Goal: Complete application form: Complete application form

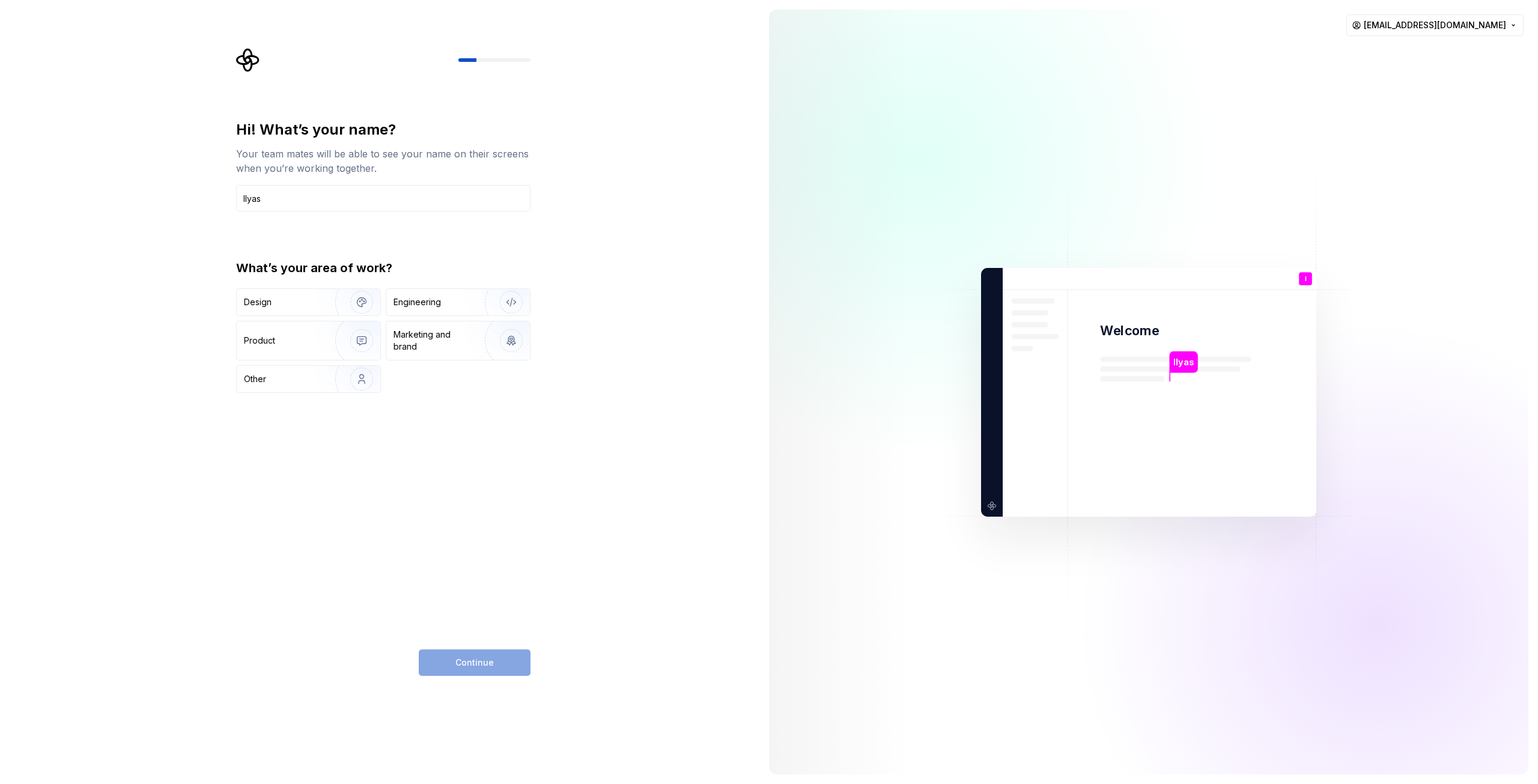
type input "Ilyas"
click at [312, 307] on div "Design" at bounding box center [281, 302] width 75 height 12
click at [410, 324] on div "Marketing and brand" at bounding box center [458, 340] width 144 height 38
click at [315, 293] on div "Design" at bounding box center [309, 302] width 144 height 27
click at [426, 665] on button "Continue" at bounding box center [475, 663] width 112 height 27
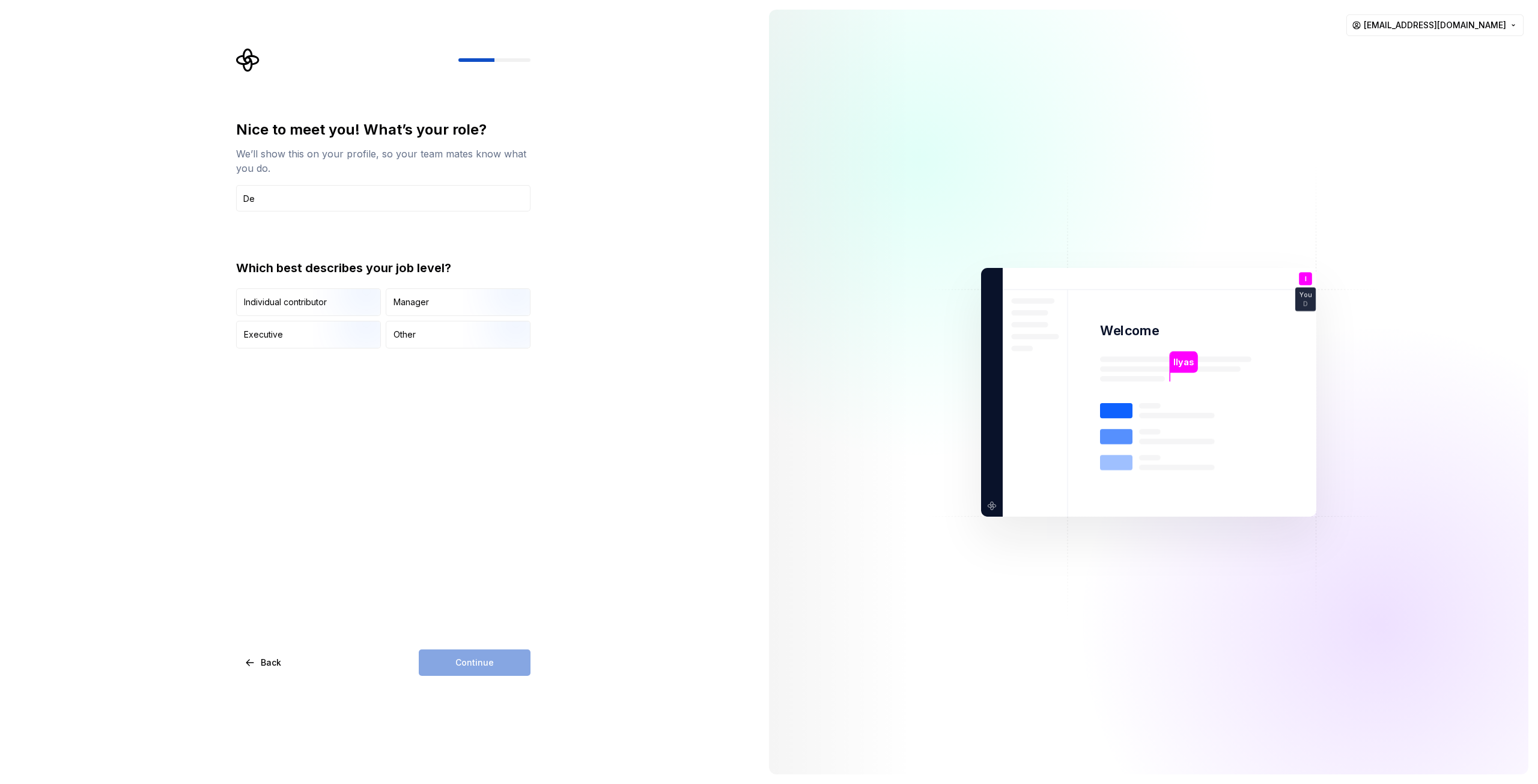
type input "D"
type input "Senior Designer"
click at [346, 304] on img "button" at bounding box center [351, 317] width 77 height 80
click at [474, 683] on div "Nice to meet you! What’s your role? We’ll show this on your profile, so your te…" at bounding box center [379, 392] width 759 height 784
click at [474, 676] on div "Nice to meet you! What’s your role? We’ll show this on your profile, so your te…" at bounding box center [379, 392] width 759 height 784
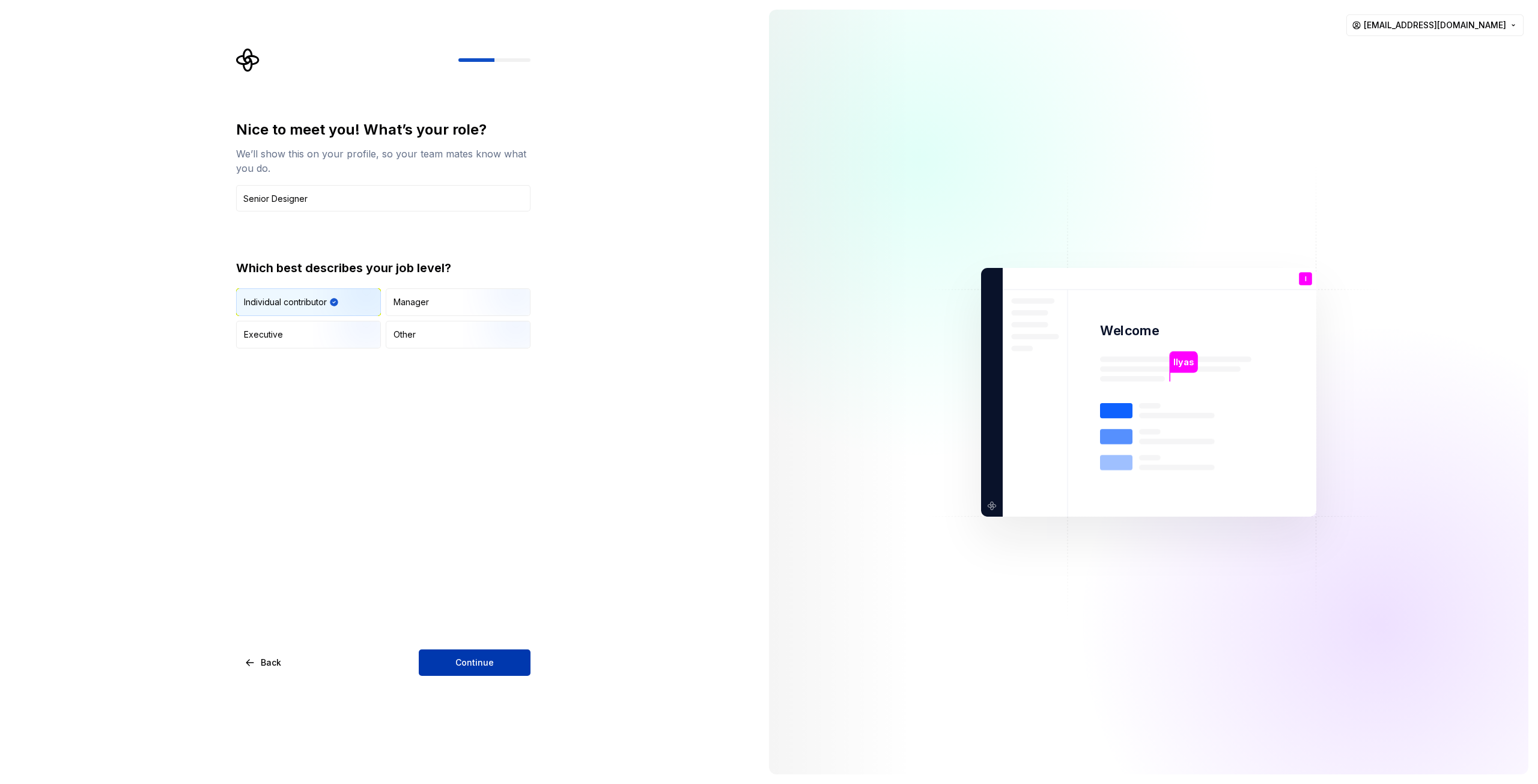
click at [474, 667] on span "Continue" at bounding box center [474, 662] width 38 height 12
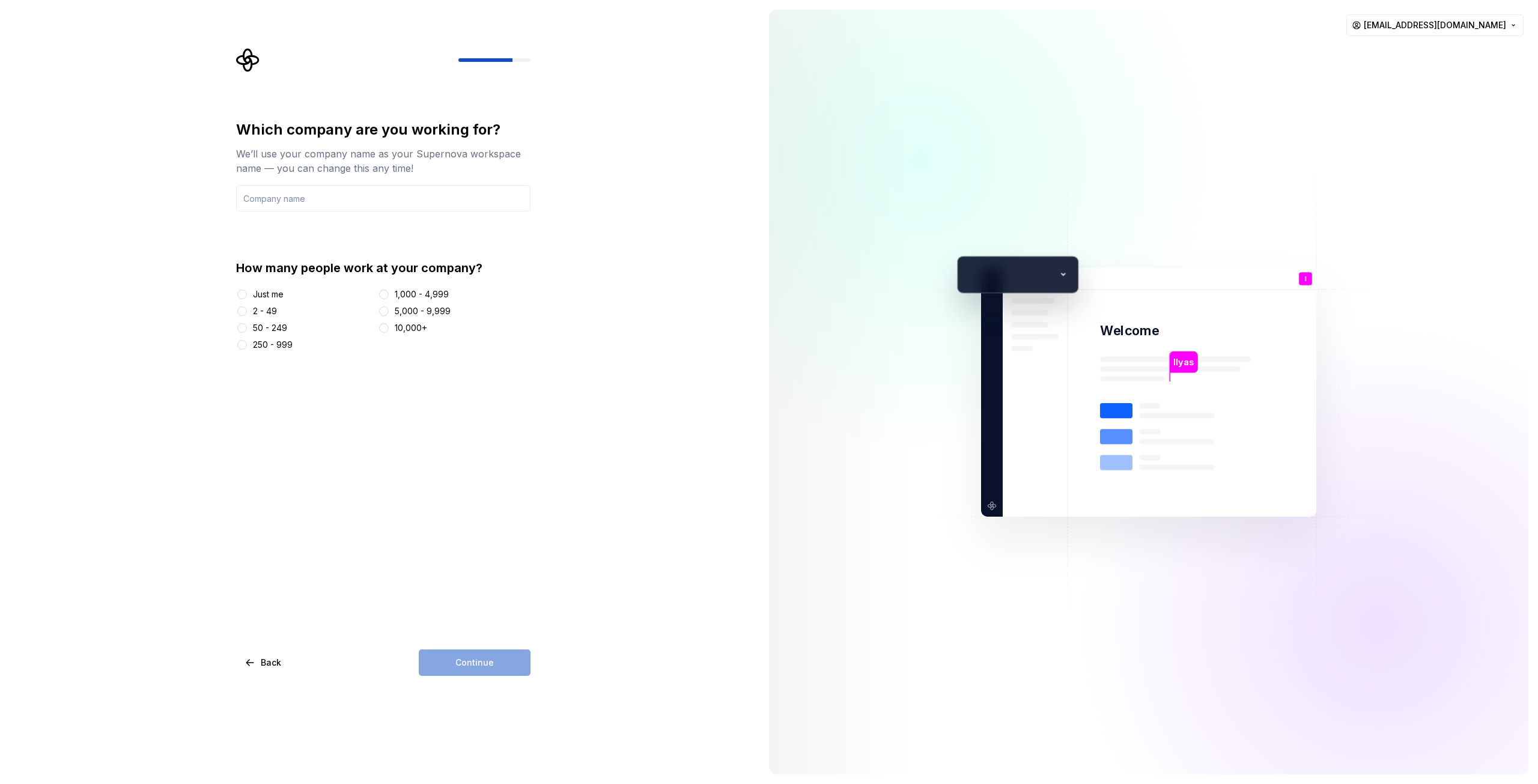
click at [255, 311] on div "2 - 49" at bounding box center [265, 311] width 24 height 12
click at [247, 311] on button "2 - 49" at bounding box center [242, 311] width 10 height 10
click at [474, 659] on div "Continue" at bounding box center [475, 663] width 112 height 27
click at [284, 207] on input "text" at bounding box center [383, 198] width 294 height 27
type input "FG Tech"
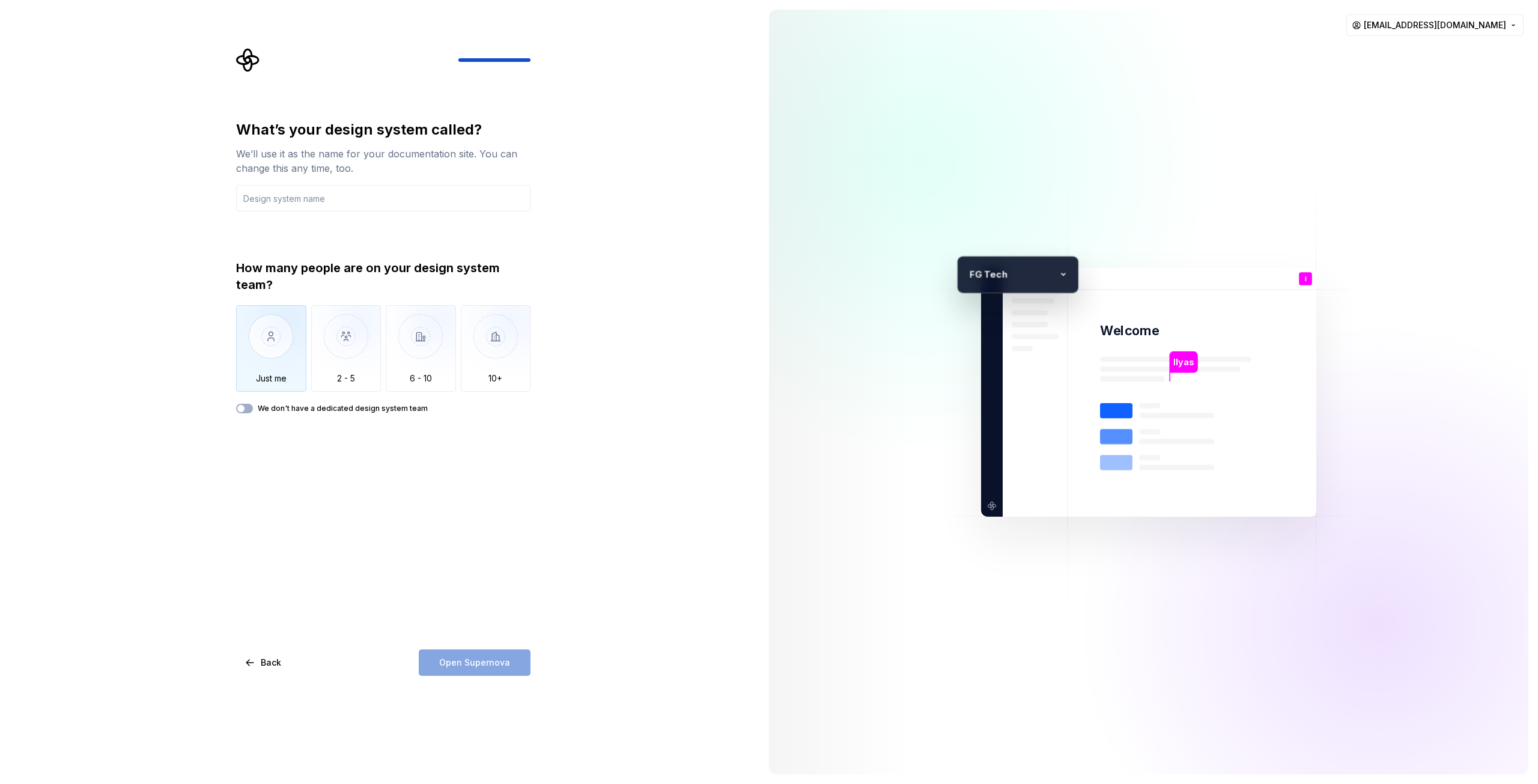
click at [286, 338] on img "button" at bounding box center [271, 345] width 71 height 80
click at [299, 193] on input "text" at bounding box center [383, 198] width 294 height 27
type input "F"
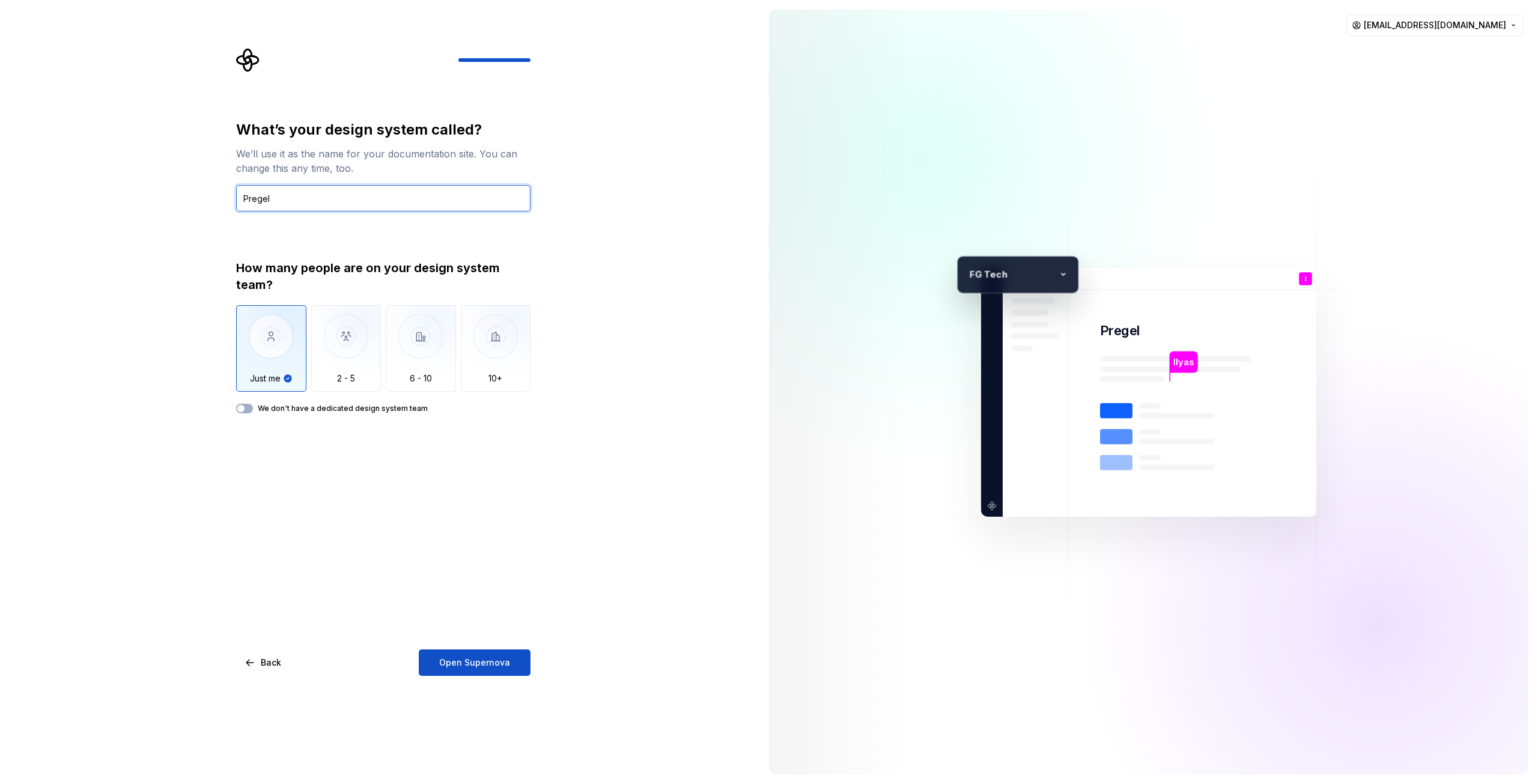
type input "Pregel"
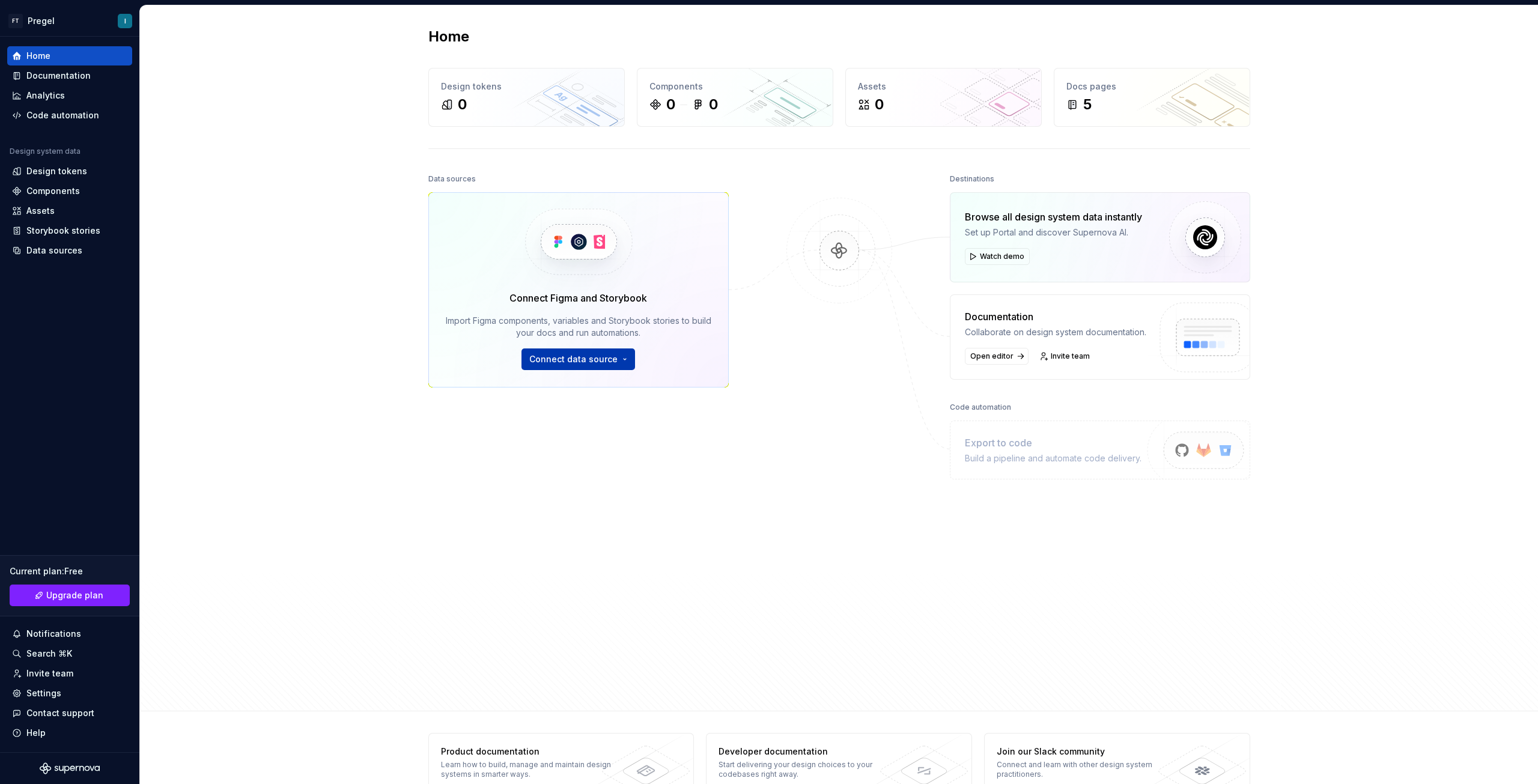
click at [550, 359] on span "Connect data source" at bounding box center [573, 359] width 88 height 12
drag, startPoint x: 346, startPoint y: 341, endPoint x: 349, endPoint y: 333, distance: 8.5
click at [346, 339] on div "Home Design tokens 0 Components 0 0 Assets 0 Docs pages 5 Data sources Connect …" at bounding box center [839, 358] width 1398 height 706
click at [350, 268] on div "Home Design tokens 0 Components 0 0 Assets 0 Docs pages 5 Data sources Connect …" at bounding box center [839, 358] width 1398 height 706
